Goal: Information Seeking & Learning: Learn about a topic

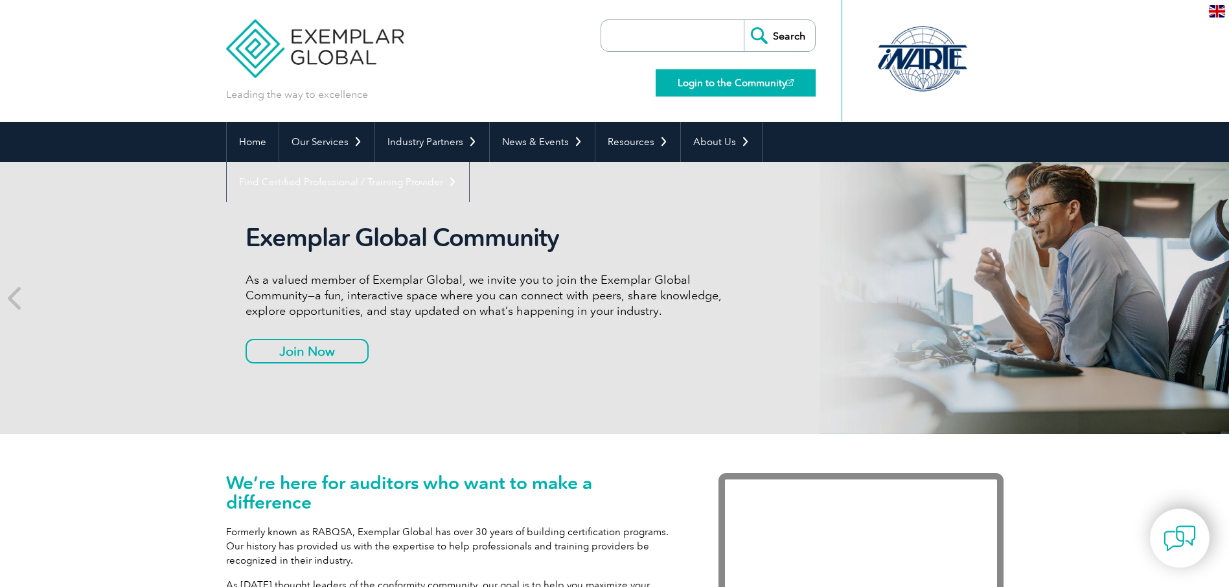
click at [727, 80] on link "Login to the Community" at bounding box center [736, 82] width 160 height 27
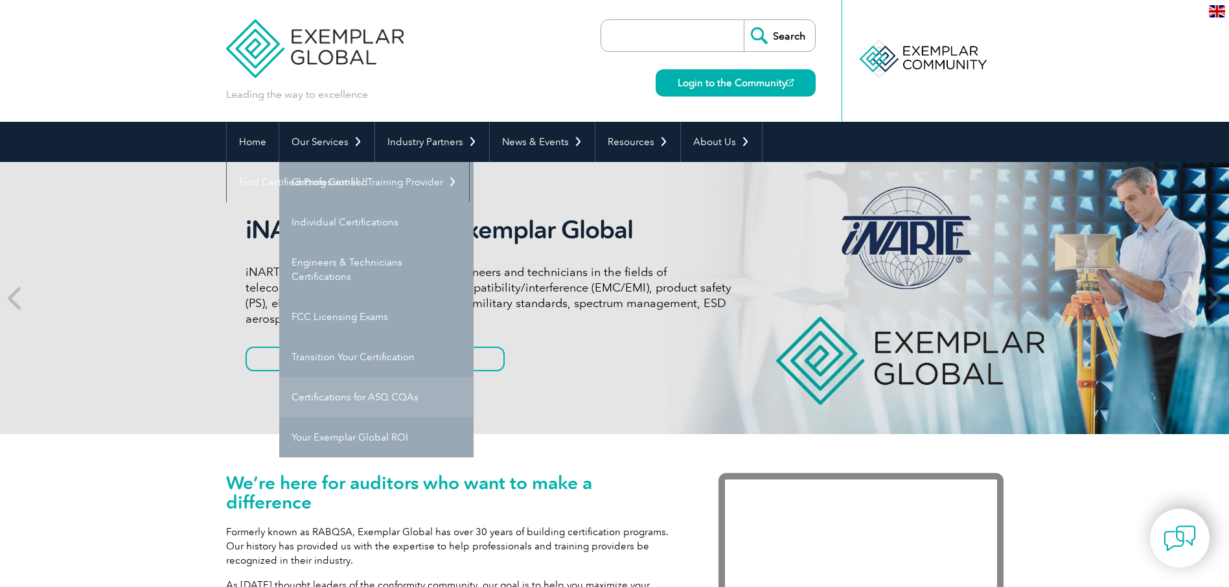
click at [368, 395] on link "Certifications for ASQ CQAs" at bounding box center [376, 397] width 194 height 40
